Goal: Information Seeking & Learning: Learn about a topic

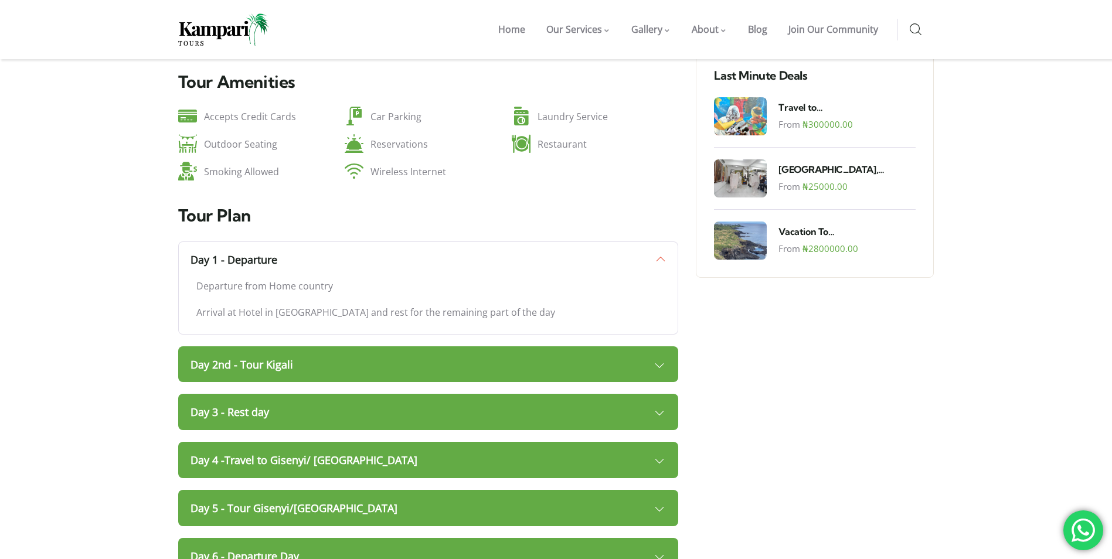
scroll to position [979, 0]
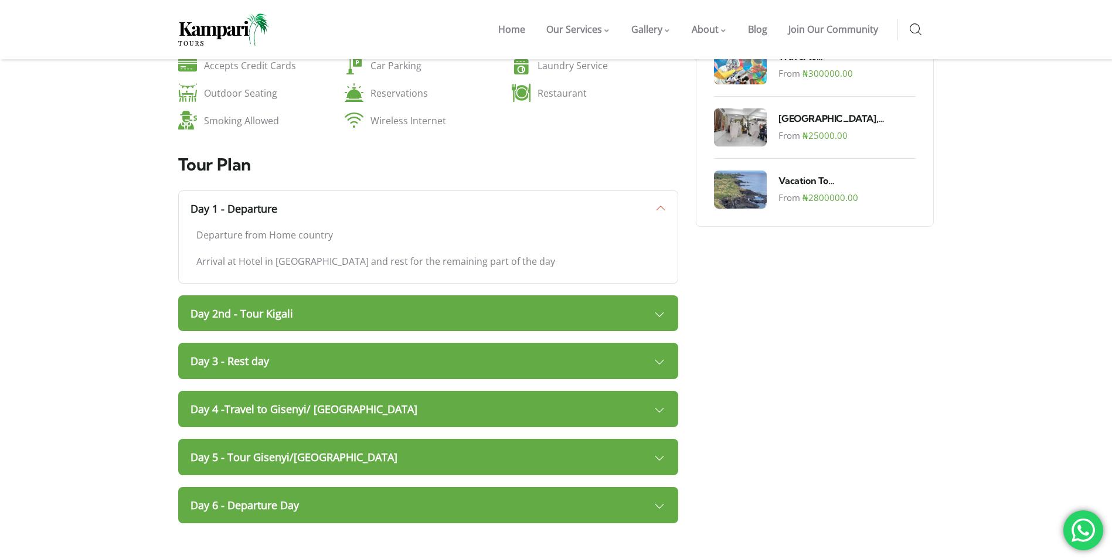
click at [657, 295] on link "Day 2nd - Tour Kigali" at bounding box center [428, 313] width 501 height 36
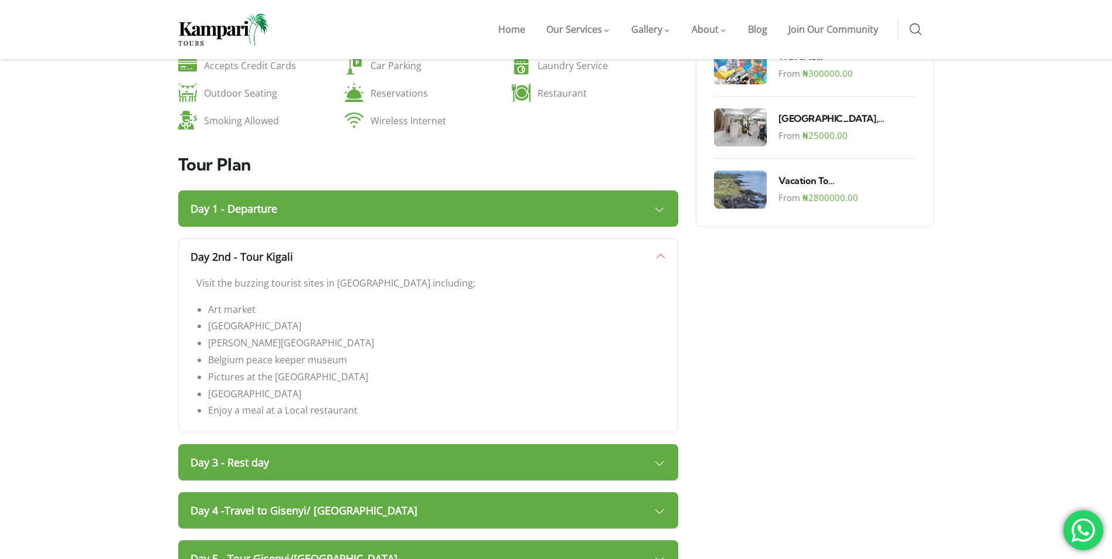
click at [660, 444] on link "Day 3 - Rest day" at bounding box center [428, 462] width 501 height 36
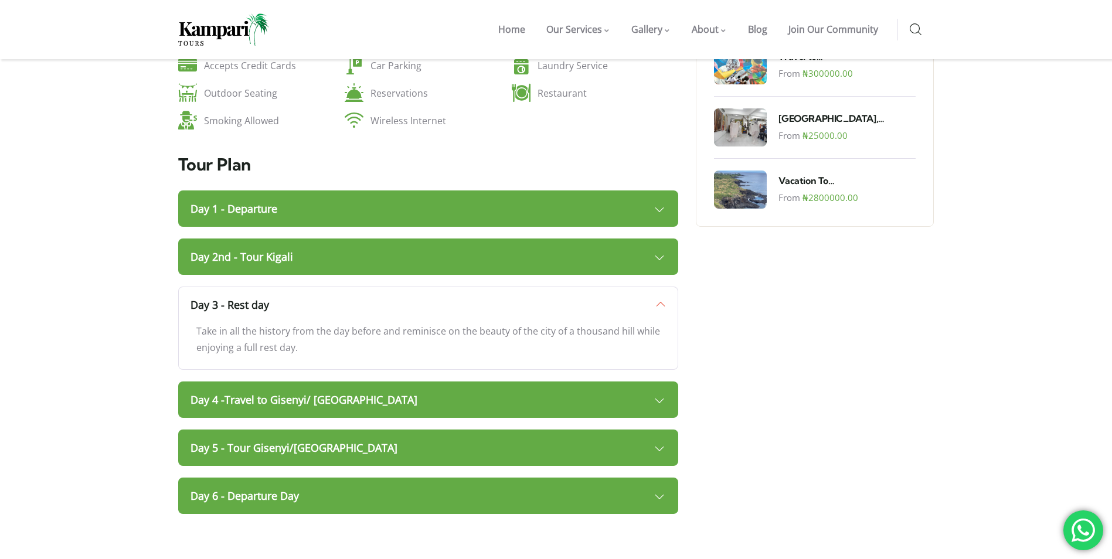
click at [661, 382] on link "Day 4 -Travel to Gisenyi/ [GEOGRAPHIC_DATA]" at bounding box center [428, 400] width 501 height 36
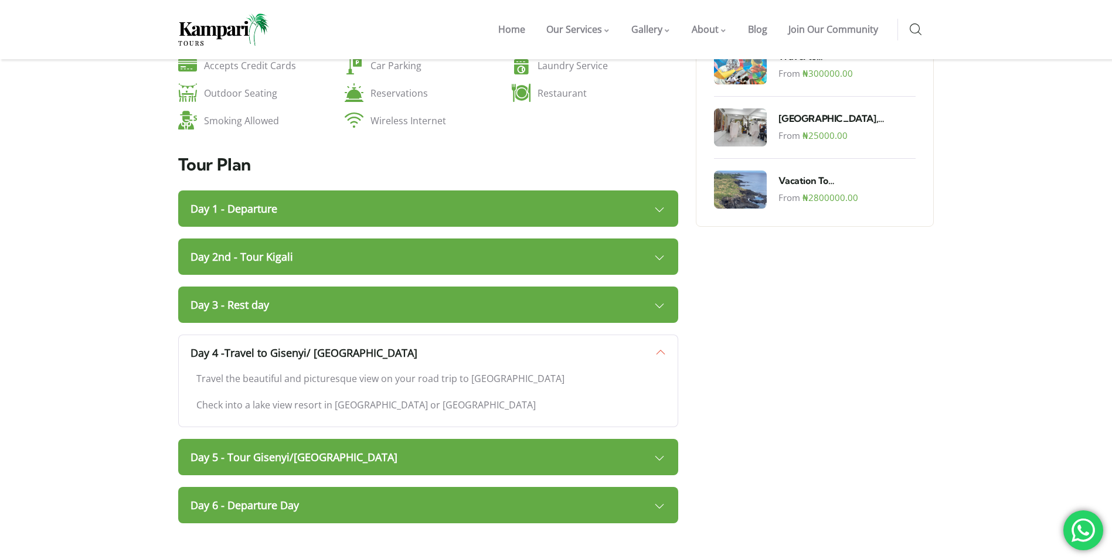
click at [403, 397] on p "Check into a lake view resort in [GEOGRAPHIC_DATA] or [GEOGRAPHIC_DATA]" at bounding box center [428, 405] width 464 height 17
click at [662, 439] on link "Day 5 - Tour Gisenyi/[GEOGRAPHIC_DATA]" at bounding box center [428, 457] width 501 height 36
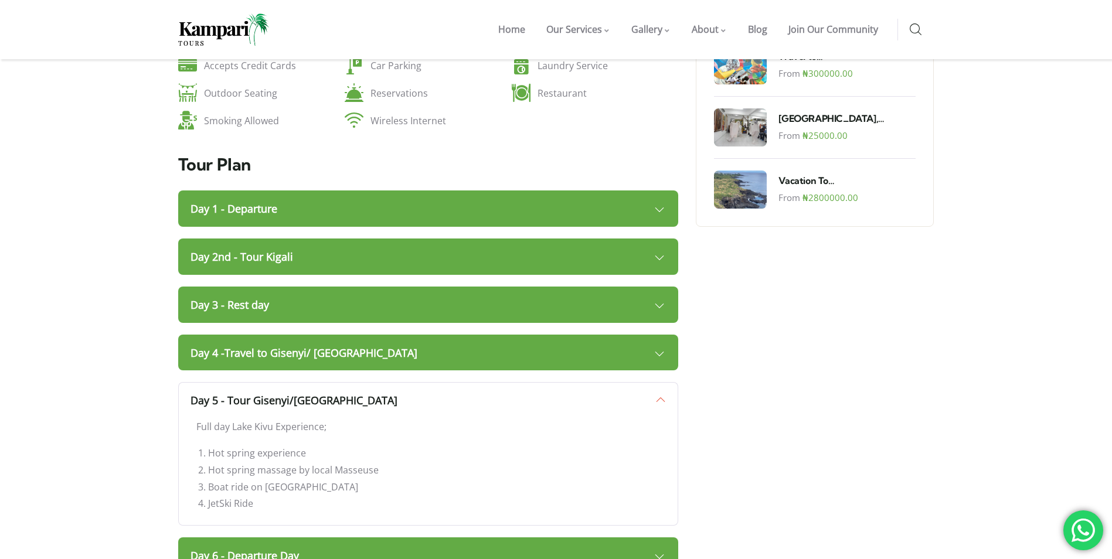
scroll to position [1038, 0]
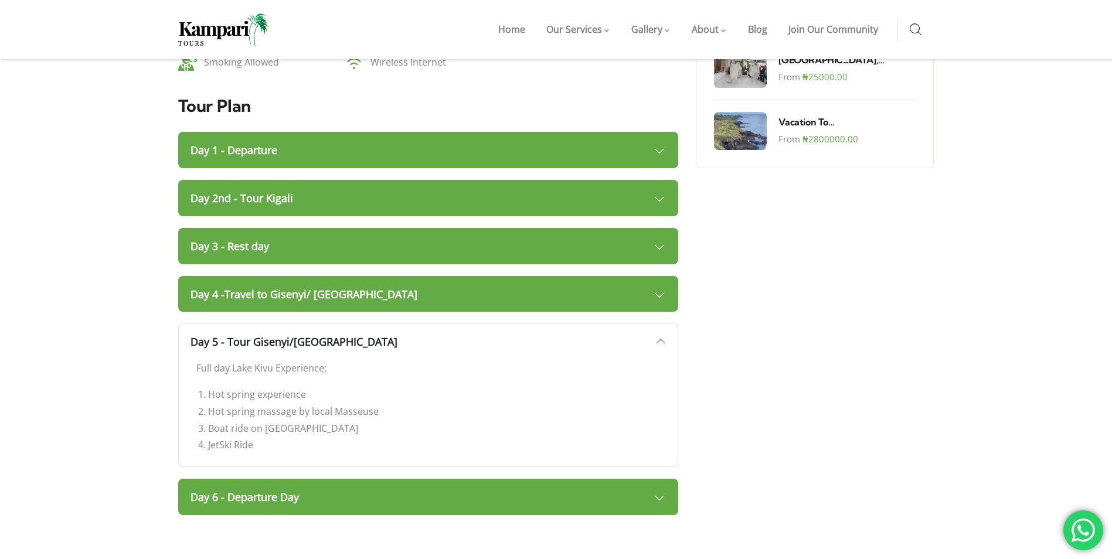
click at [663, 479] on link "Day 6 - Departure Day" at bounding box center [428, 497] width 501 height 36
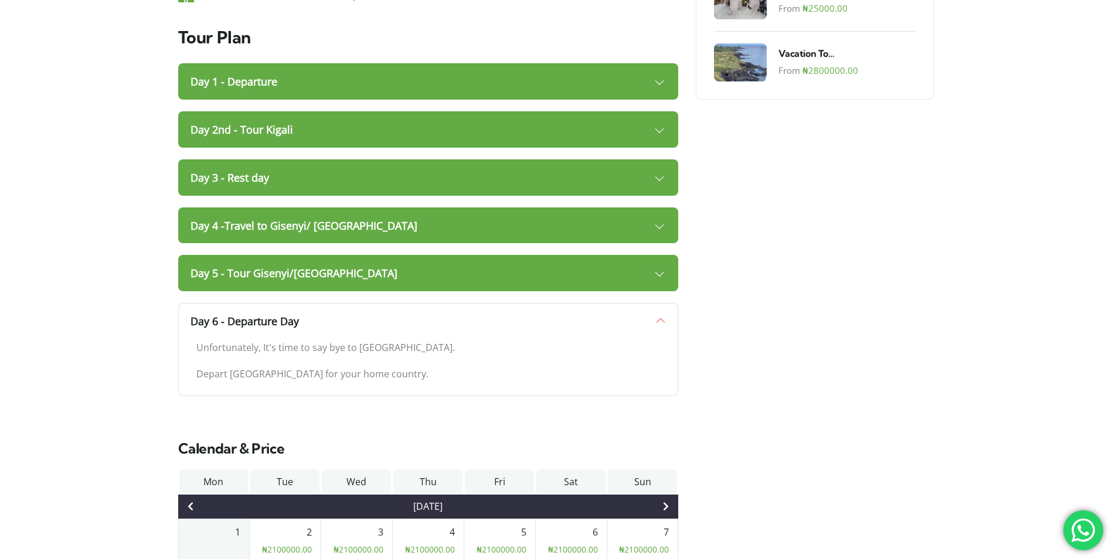
scroll to position [0, 0]
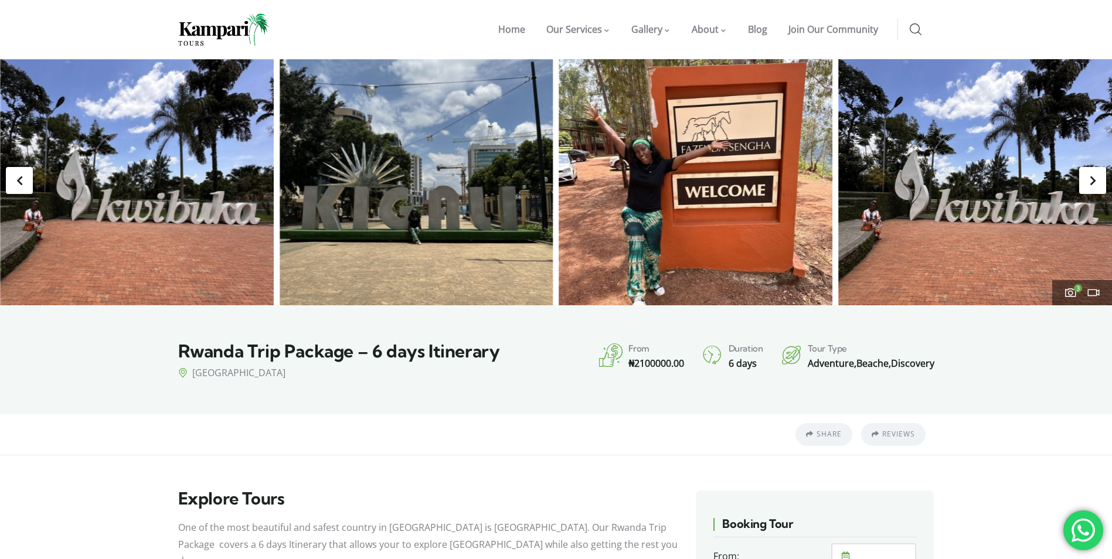
click at [120, 158] on img "3 / 3" at bounding box center [137, 182] width 274 height 246
click at [12, 180] on div "Previous slide" at bounding box center [19, 180] width 27 height 27
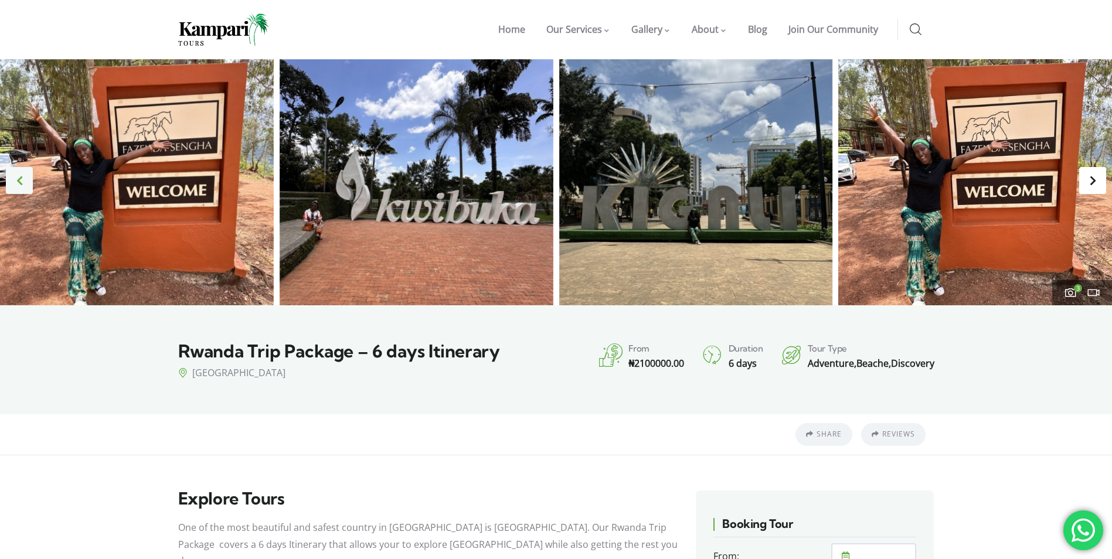
click at [16, 182] on div "Previous slide" at bounding box center [19, 180] width 27 height 27
click at [16, 176] on div "Previous slide" at bounding box center [19, 180] width 27 height 27
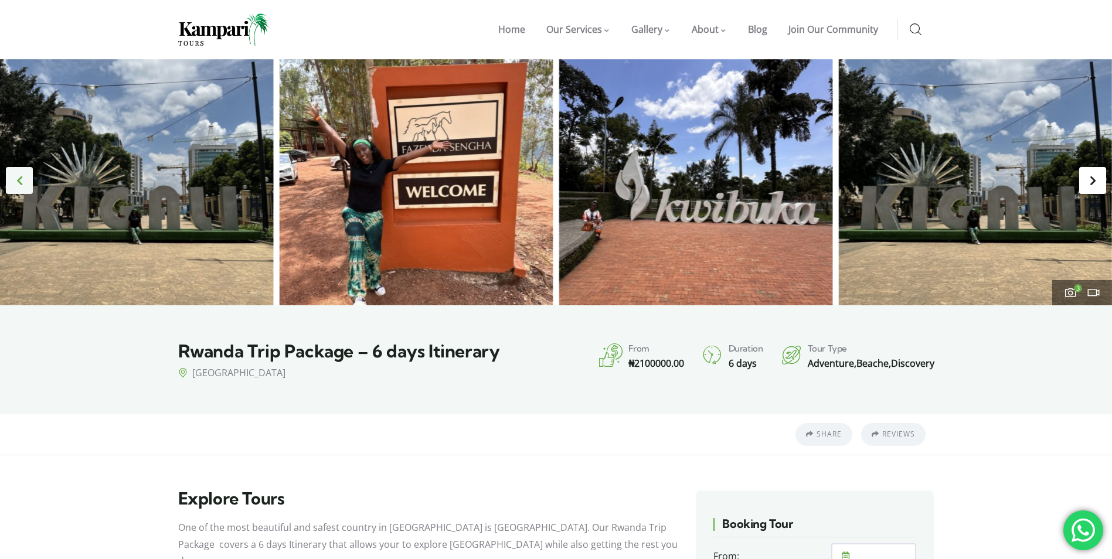
click at [20, 181] on div "Previous slide" at bounding box center [19, 180] width 27 height 27
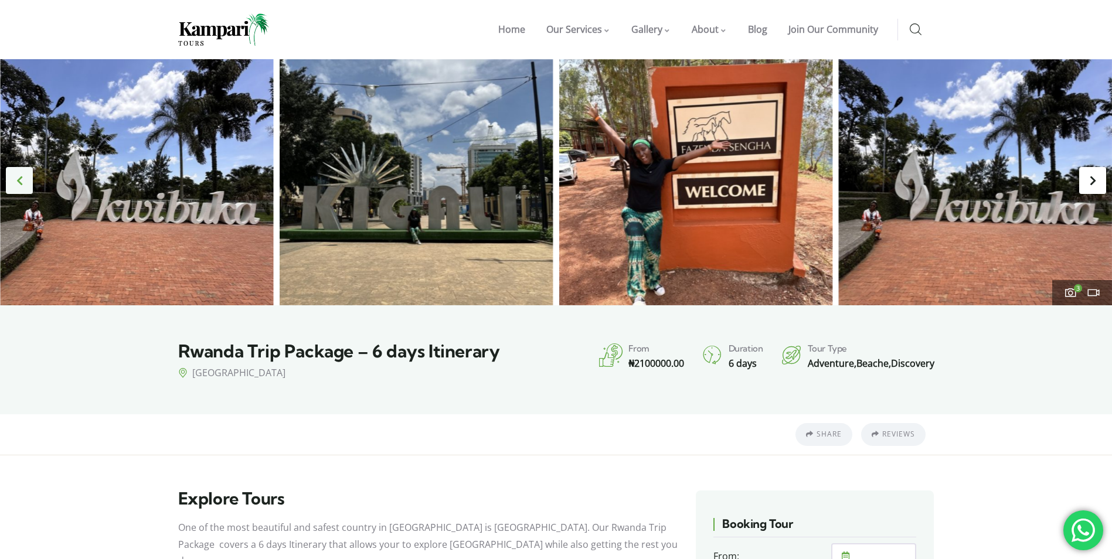
click at [16, 179] on div "Previous slide" at bounding box center [19, 180] width 27 height 27
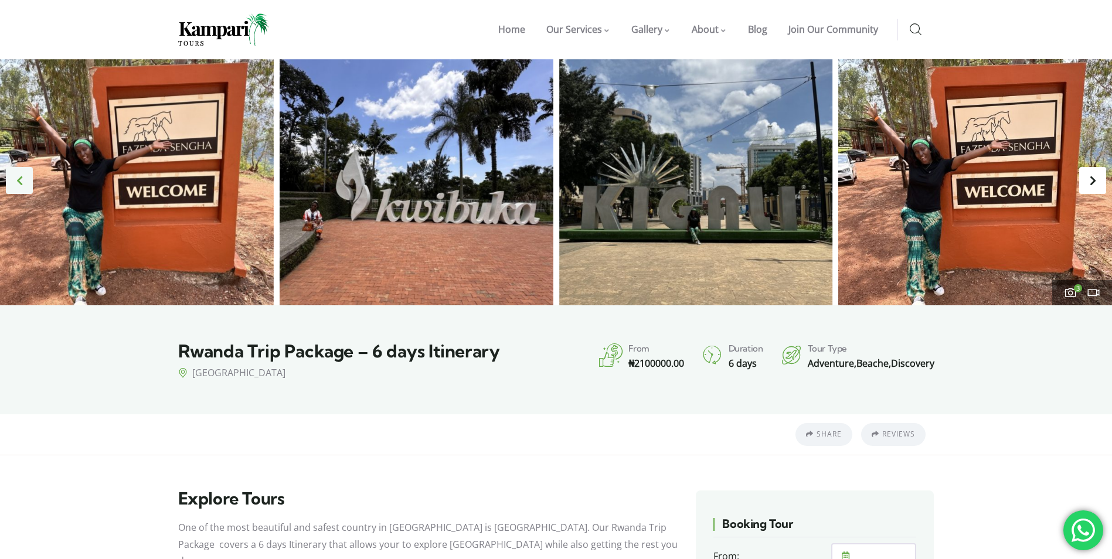
click at [19, 180] on div "Previous slide" at bounding box center [19, 180] width 27 height 27
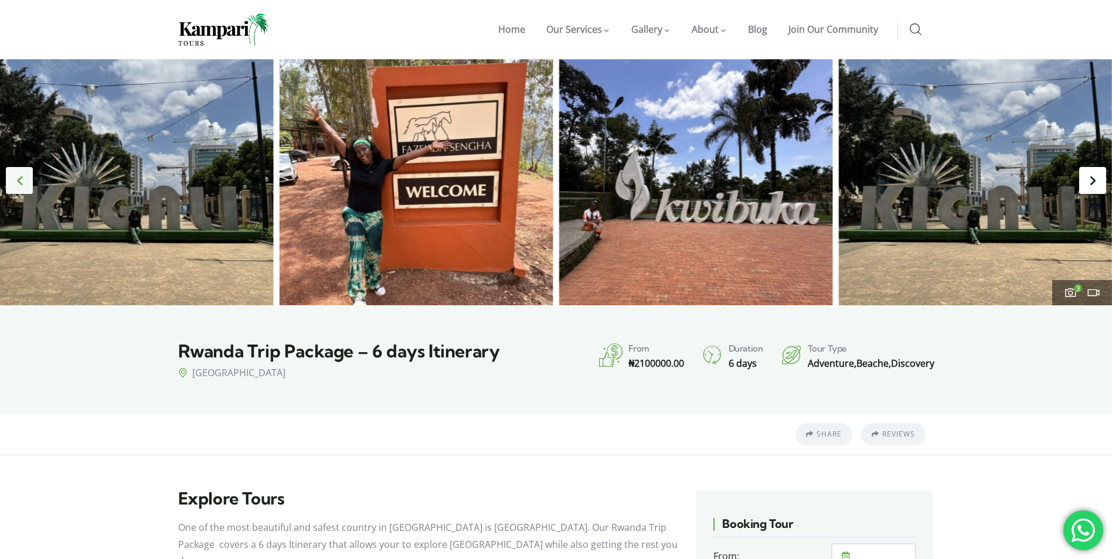
click at [20, 180] on div "Previous slide" at bounding box center [19, 180] width 27 height 27
click at [102, 185] on img "1 / 3" at bounding box center [137, 182] width 274 height 246
click at [1072, 295] on icon at bounding box center [1070, 292] width 13 height 13
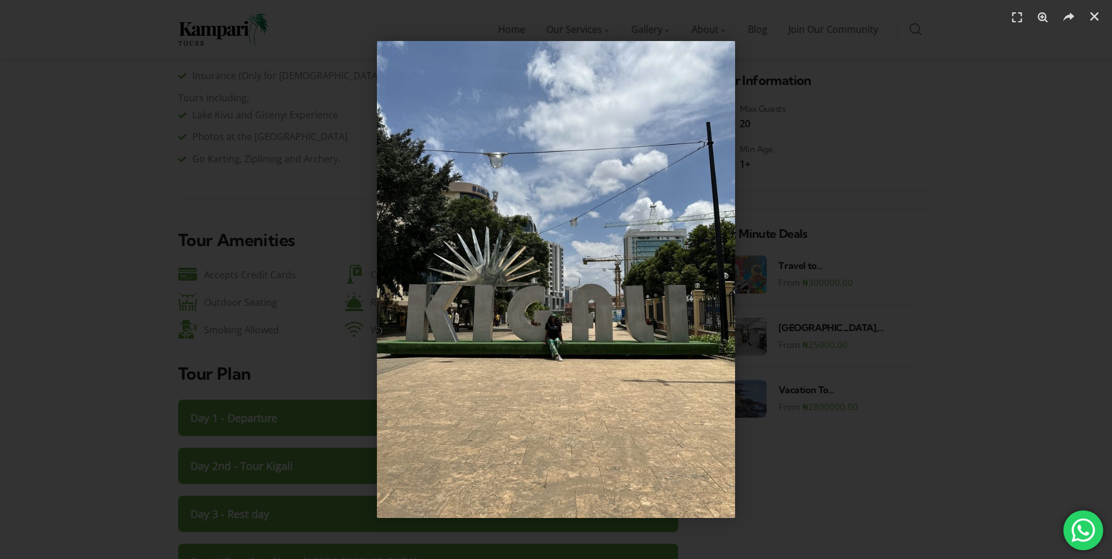
scroll to position [762, 0]
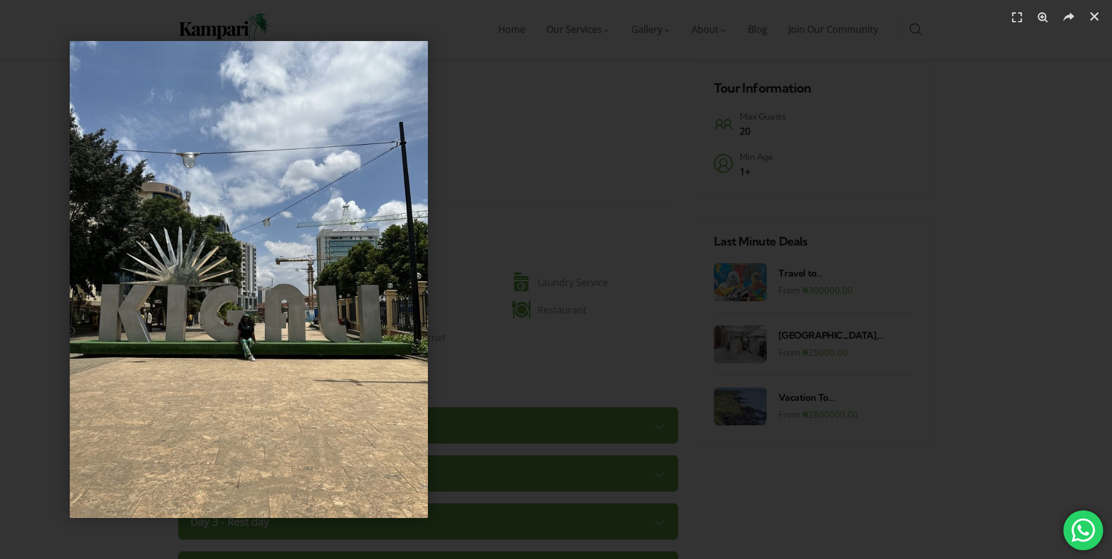
click at [256, 250] on img "1 / 3" at bounding box center [249, 279] width 358 height 477
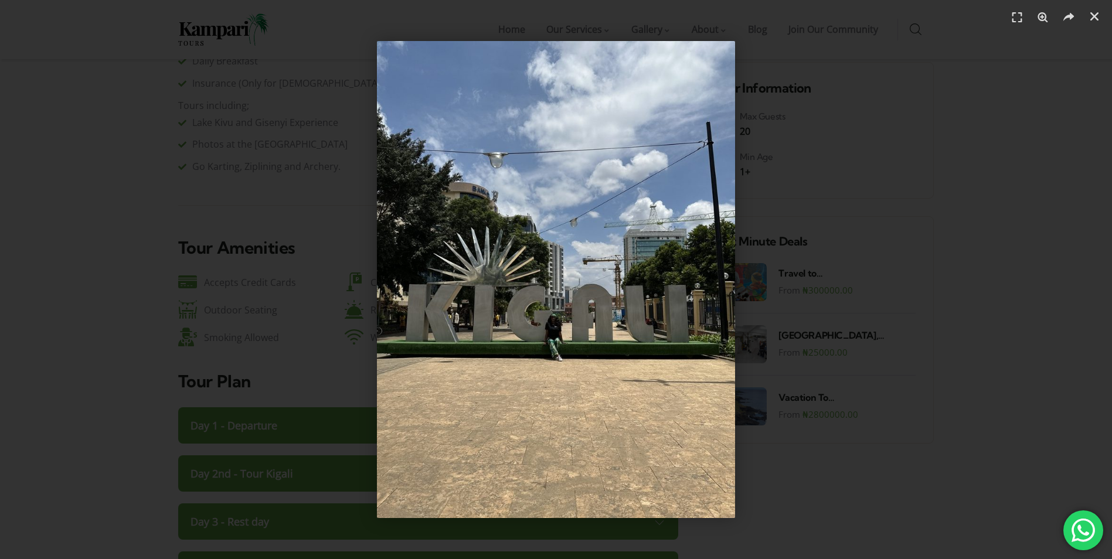
click at [735, 328] on img "1 / 3" at bounding box center [556, 279] width 358 height 477
